Goal: Task Accomplishment & Management: Use online tool/utility

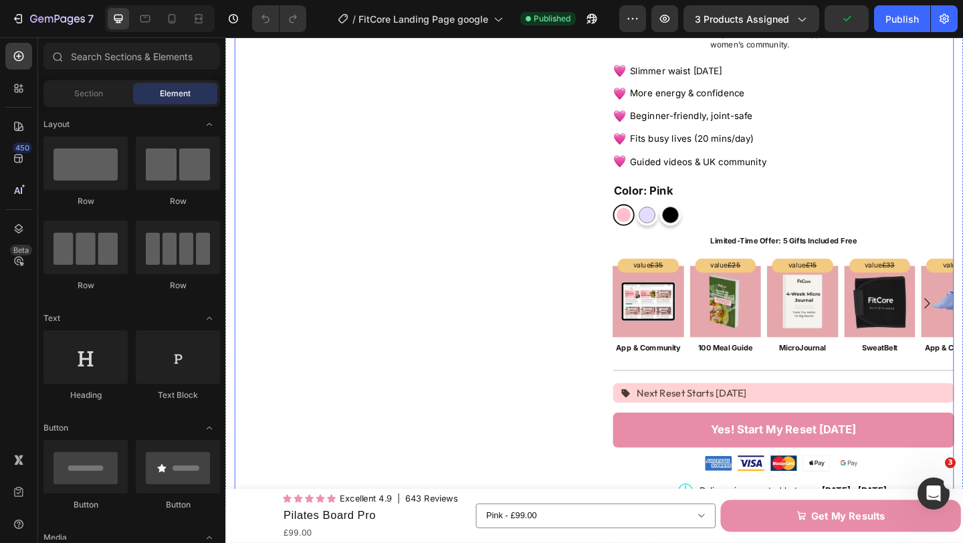
scroll to position [215, 0]
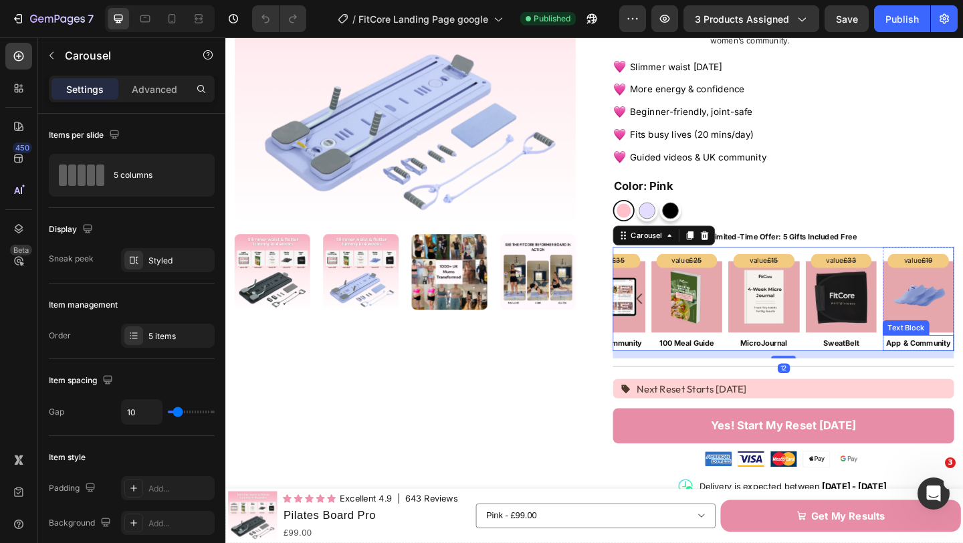
click at [962, 362] on p "App & Community" at bounding box center [978, 369] width 75 height 15
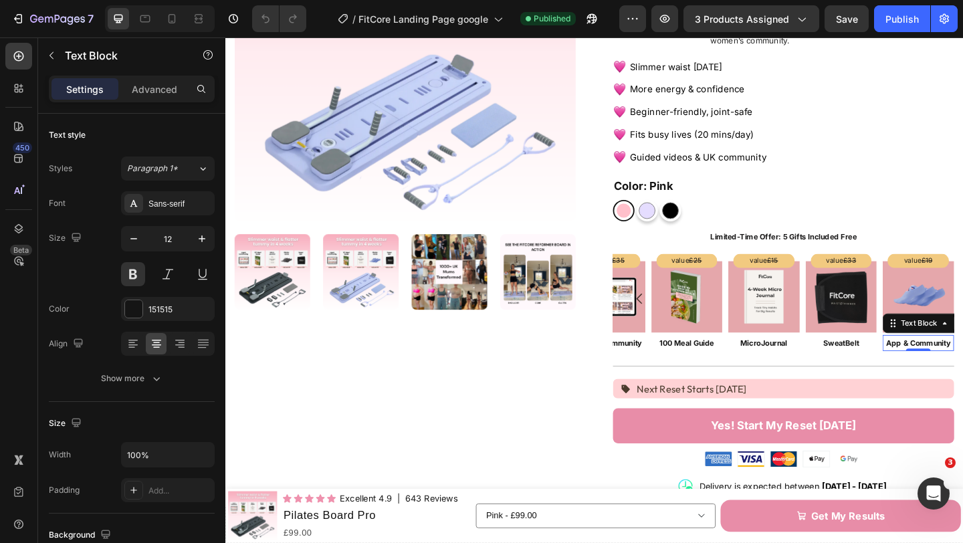
click at [962, 362] on p "App & Community" at bounding box center [978, 369] width 75 height 15
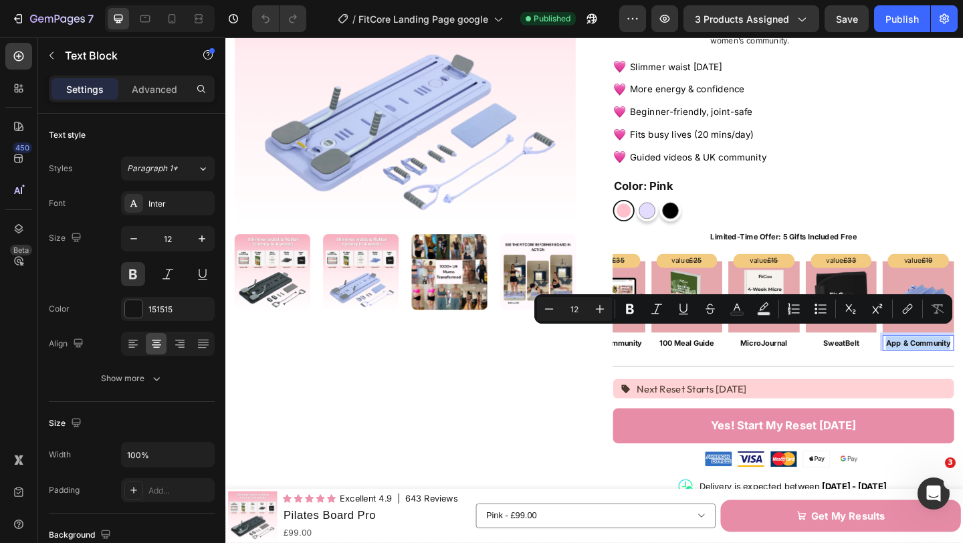
scroll to position [0, 0]
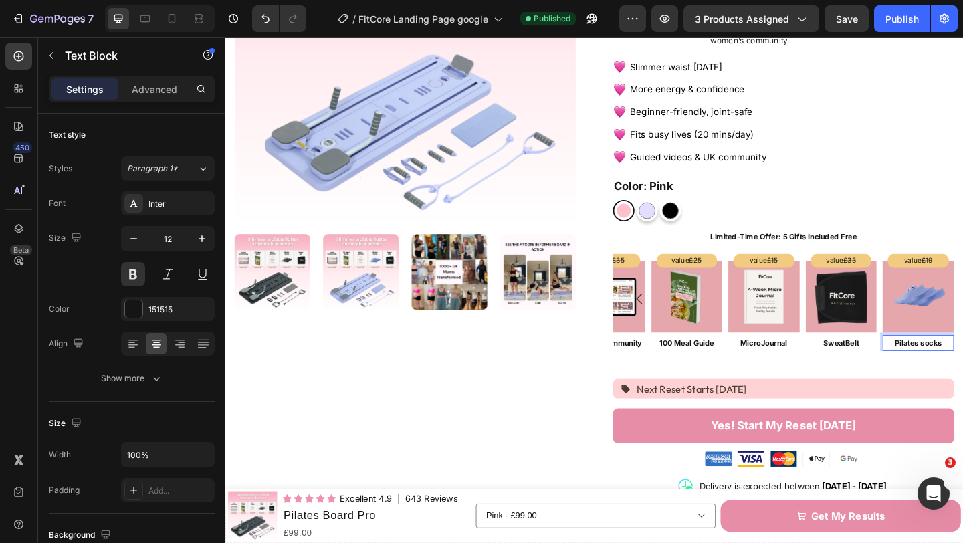
click at [962, 362] on p "Pilates socks" at bounding box center [978, 369] width 75 height 15
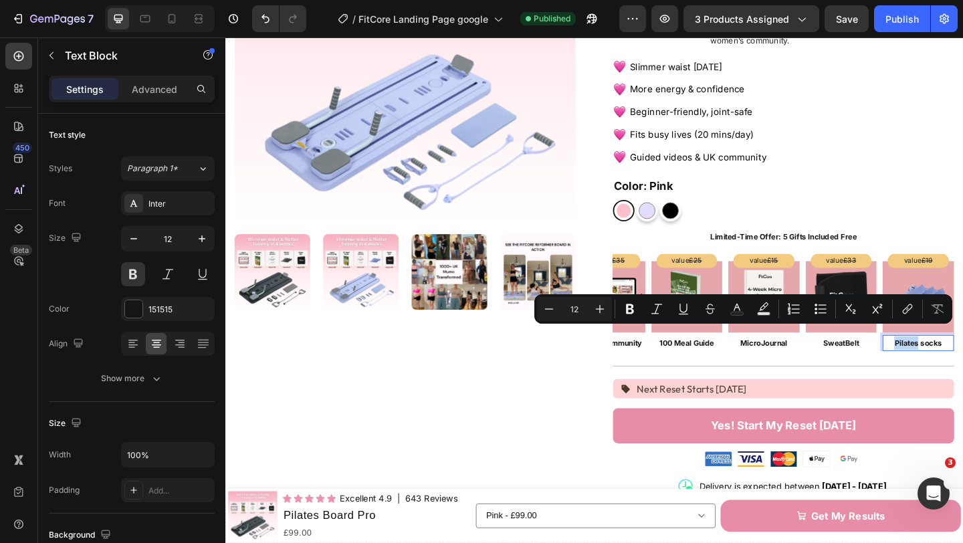
copy p "Pilates socks"
click at [894, 20] on div "Publish" at bounding box center [901, 19] width 33 height 14
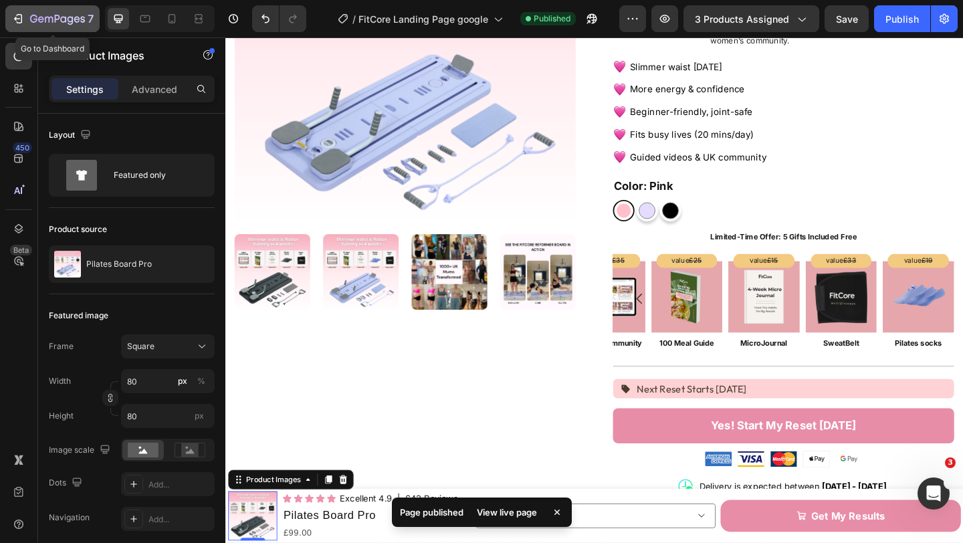
click at [39, 15] on icon "button" at bounding box center [57, 19] width 55 height 11
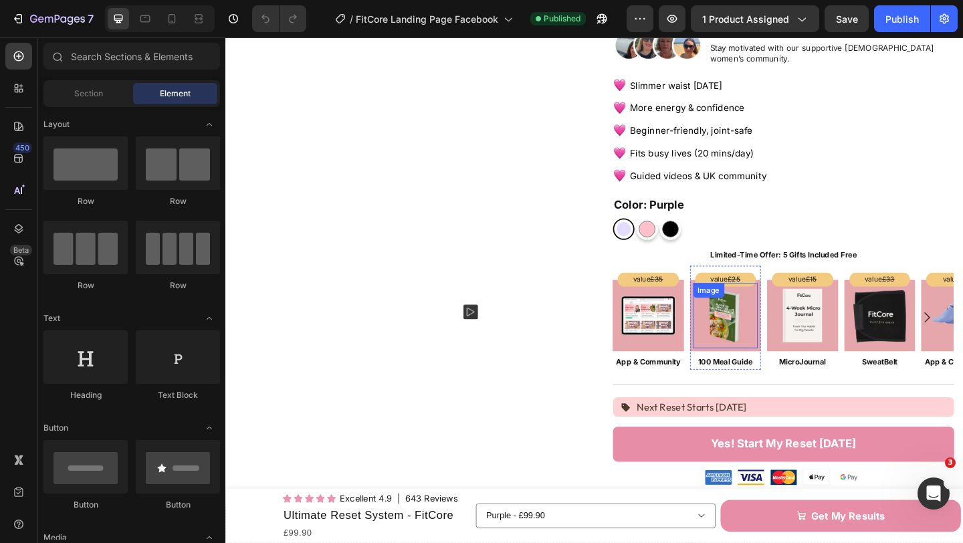
scroll to position [197, 0]
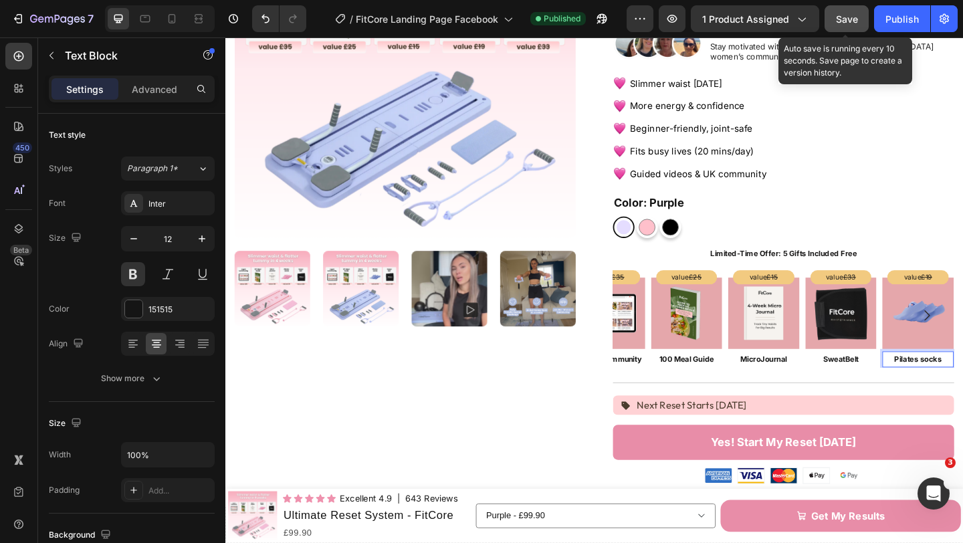
click at [833, 21] on button "Save" at bounding box center [846, 18] width 44 height 27
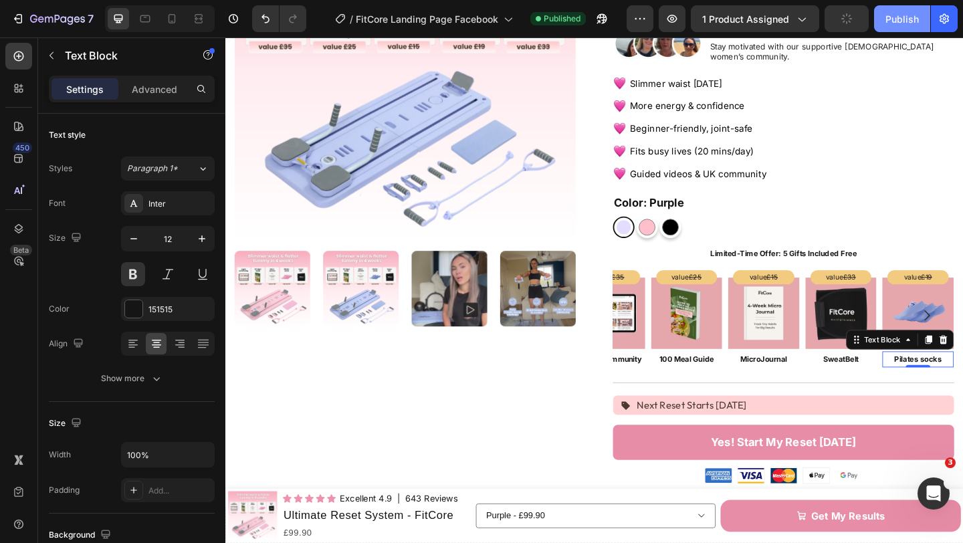
scroll to position [0, 0]
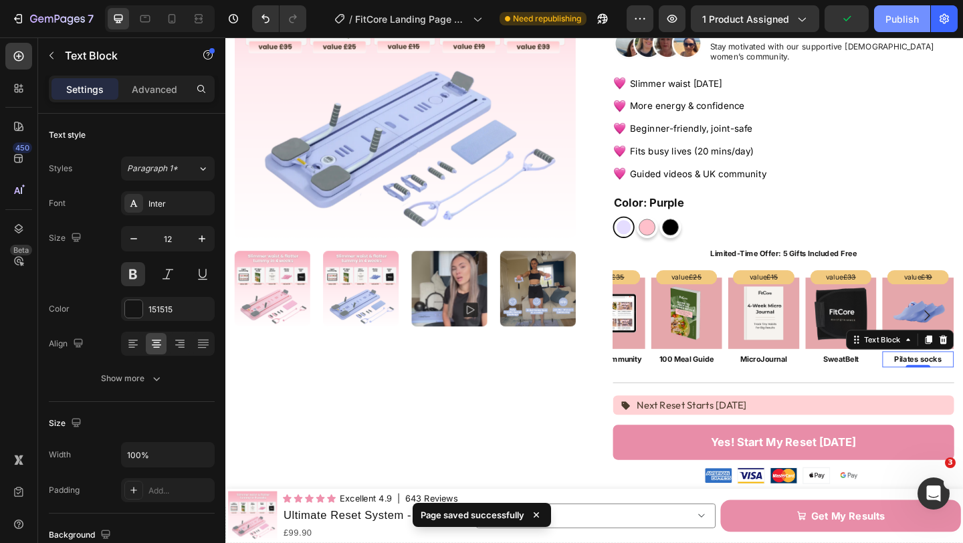
click at [906, 23] on div "Publish" at bounding box center [901, 19] width 33 height 14
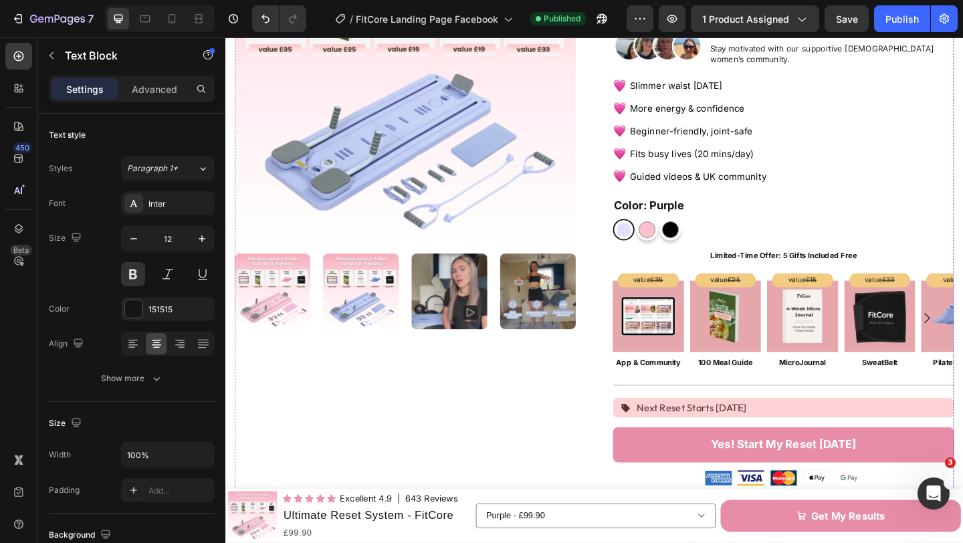
scroll to position [196, 0]
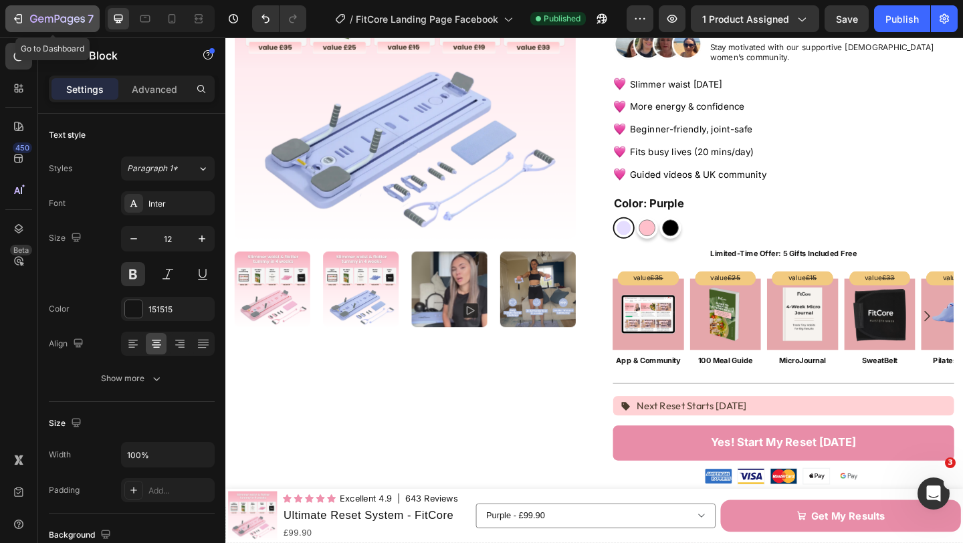
click at [51, 15] on icon "button" at bounding box center [57, 19] width 55 height 11
